Goal: Task Accomplishment & Management: Complete application form

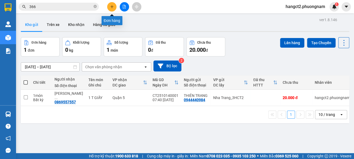
click at [111, 6] on icon "plus" at bounding box center [112, 7] width 4 height 4
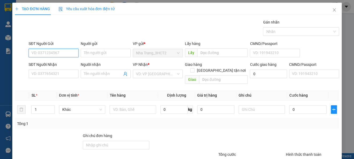
click at [64, 52] on input "SĐT Người Gửi" at bounding box center [54, 53] width 50 height 9
type input "0898417687"
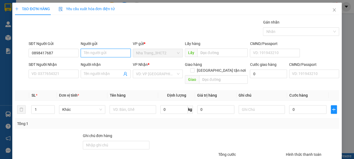
click at [94, 53] on input "Người gửi" at bounding box center [106, 53] width 50 height 9
type input "d"
type input "đ"
type input "D"
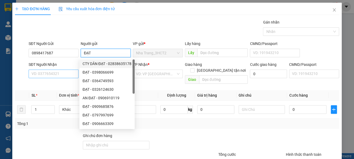
type input "ĐẠT"
click at [68, 73] on input "SĐT Người Nhận" at bounding box center [54, 73] width 50 height 9
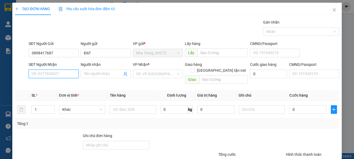
click at [68, 73] on input "SĐT Người Nhận" at bounding box center [54, 73] width 50 height 9
click at [59, 73] on input "SĐT Người Nhận" at bounding box center [54, 73] width 50 height 9
type input "0904154340"
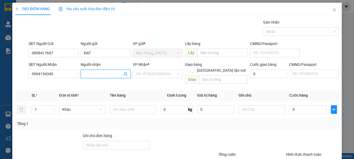
click at [92, 76] on input "Người nhận" at bounding box center [103, 74] width 38 height 6
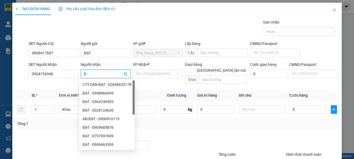
type input "D"
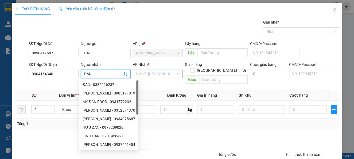
type input "ĐAN"
click at [142, 76] on input "search" at bounding box center [156, 74] width 40 height 8
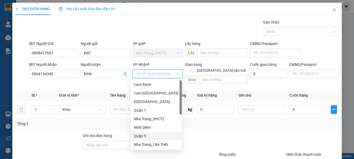
click at [151, 136] on div "Quận 5" at bounding box center [156, 136] width 45 height 6
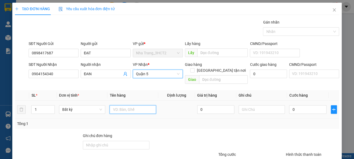
click at [131, 105] on input "text" at bounding box center [132, 109] width 46 height 9
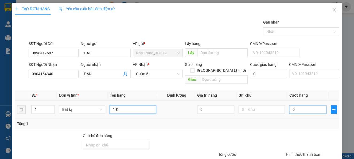
type input "1 K"
click at [292, 105] on input "0" at bounding box center [307, 109] width 37 height 9
type input "6"
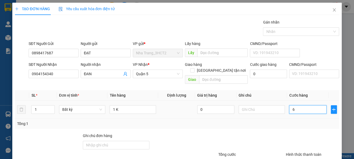
type input "0"
type input "05"
type input "5"
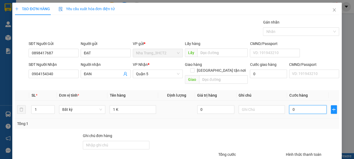
type input "5"
type input "050"
type input "50"
type input "0.500"
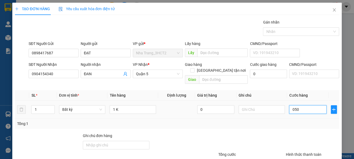
type input "500"
type input "05.000"
type input "5.000"
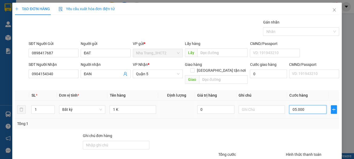
type input "050.000"
type input "50.000"
click at [289, 105] on input "050.000" at bounding box center [307, 109] width 37 height 9
drag, startPoint x: 291, startPoint y: 102, endPoint x: 288, endPoint y: 102, distance: 2.7
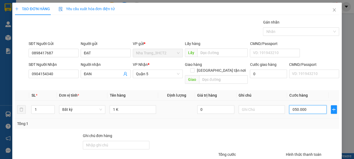
click at [289, 105] on input "050.000" at bounding box center [307, 109] width 37 height 9
type input "50.000"
click at [223, 120] on div "Tổng: 1" at bounding box center [176, 123] width 319 height 6
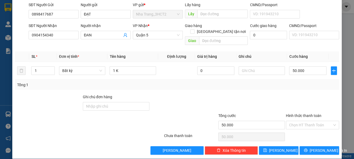
scroll to position [39, 0]
click at [300, 121] on input "Hình thức thanh toán" at bounding box center [310, 125] width 43 height 8
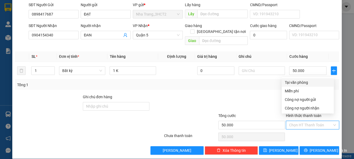
click at [302, 83] on div "Tại văn phòng" at bounding box center [308, 82] width 46 height 6
type input "0"
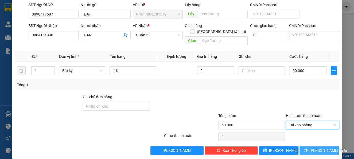
click at [310, 147] on span "[PERSON_NAME] và In" at bounding box center [327, 150] width 37 height 6
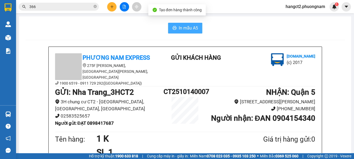
click at [191, 30] on span "In mẫu A5" at bounding box center [188, 28] width 19 height 7
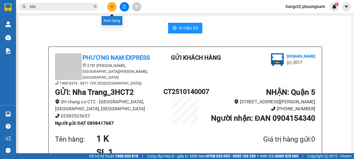
click at [112, 7] on icon "plus" at bounding box center [112, 6] width 0 height 3
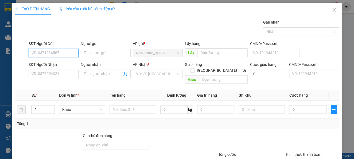
click at [54, 51] on input "SĐT Người Gửi" at bounding box center [54, 53] width 50 height 9
type input "0349762058"
click at [57, 64] on div "0349762058 - HOANG" at bounding box center [52, 64] width 43 height 6
type input "HOANG"
type input "0906876510"
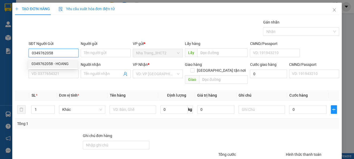
type input "UYÊN"
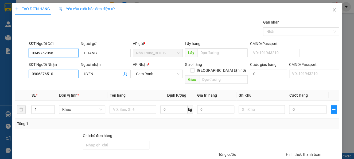
type input "0349762058"
drag, startPoint x: 62, startPoint y: 70, endPoint x: 0, endPoint y: 87, distance: 63.9
click at [0, 87] on div "TẠO ĐƠN HÀNG Yêu cầu xuất hóa đơn điện tử Transit Pickup Surcharge Ids Transit …" at bounding box center [177, 79] width 354 height 159
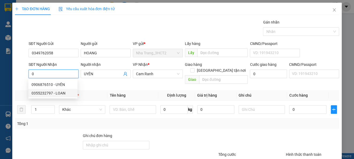
click at [60, 94] on div "0355232797 - LOAN" at bounding box center [52, 93] width 43 height 6
type input "0355232797"
type input "LOAN"
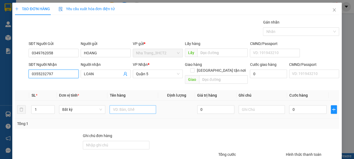
type input "0355232797"
click at [128, 107] on input "text" at bounding box center [132, 109] width 46 height 9
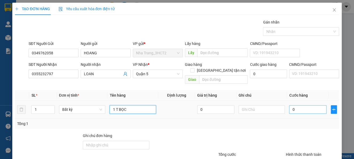
type input "1 T BỌC"
click at [306, 105] on input "0" at bounding box center [307, 109] width 37 height 9
type input "4"
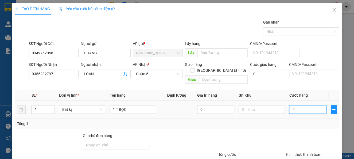
type input "40"
type input "400"
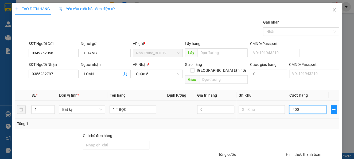
type input "400"
type input "4.000"
type input "40.000"
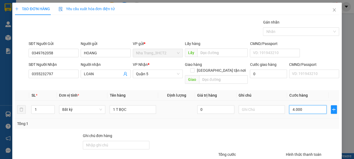
type input "40.000"
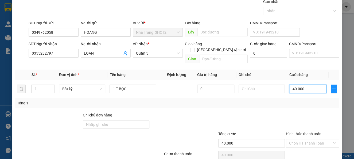
scroll to position [39, 0]
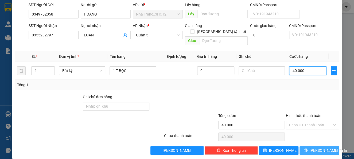
type input "40.000"
click at [313, 147] on span "[PERSON_NAME] và In" at bounding box center [327, 150] width 37 height 6
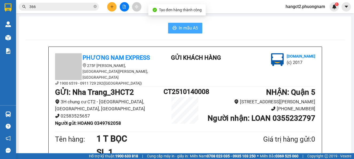
click at [185, 23] on button "In mẫu A5" at bounding box center [185, 28] width 34 height 11
